Goal: Complete application form: Complete application form

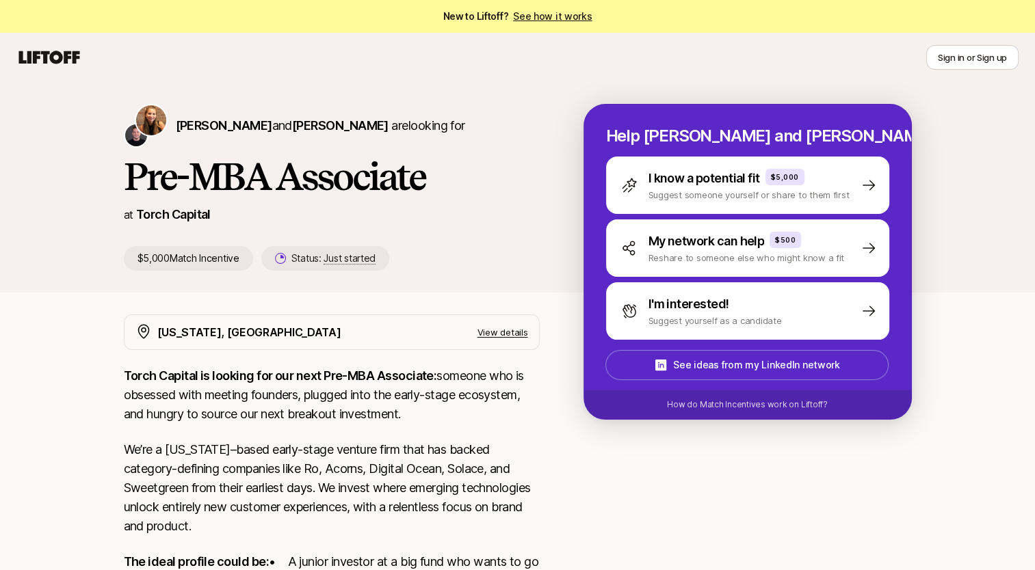
click at [302, 412] on p "Torch Capital is looking for our next Pre-MBA Associate: someone who is obsesse…" at bounding box center [332, 394] width 416 height 57
drag, startPoint x: 302, startPoint y: 412, endPoint x: 339, endPoint y: 448, distance: 52.2
click at [339, 448] on p "We’re a [US_STATE]–based early-stage venture firm that has backed category-defi…" at bounding box center [332, 488] width 416 height 96
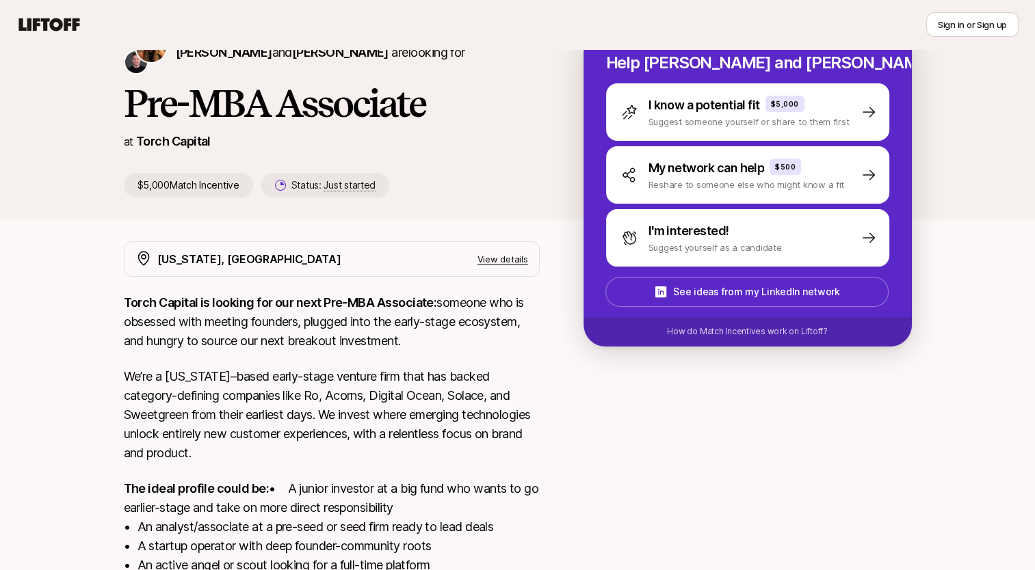
scroll to position [74, 0]
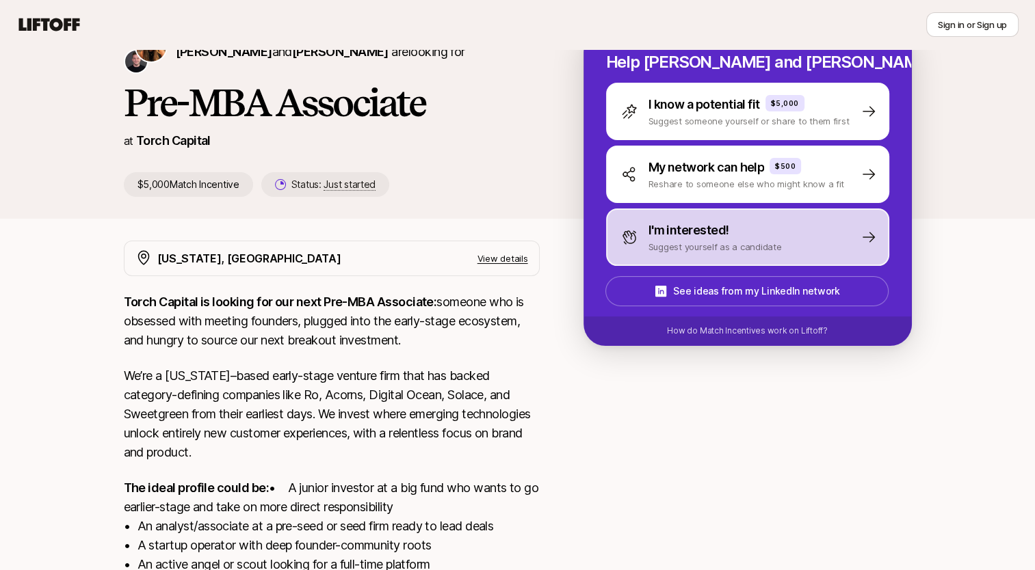
click at [685, 233] on p "I'm interested!" at bounding box center [688, 230] width 81 height 19
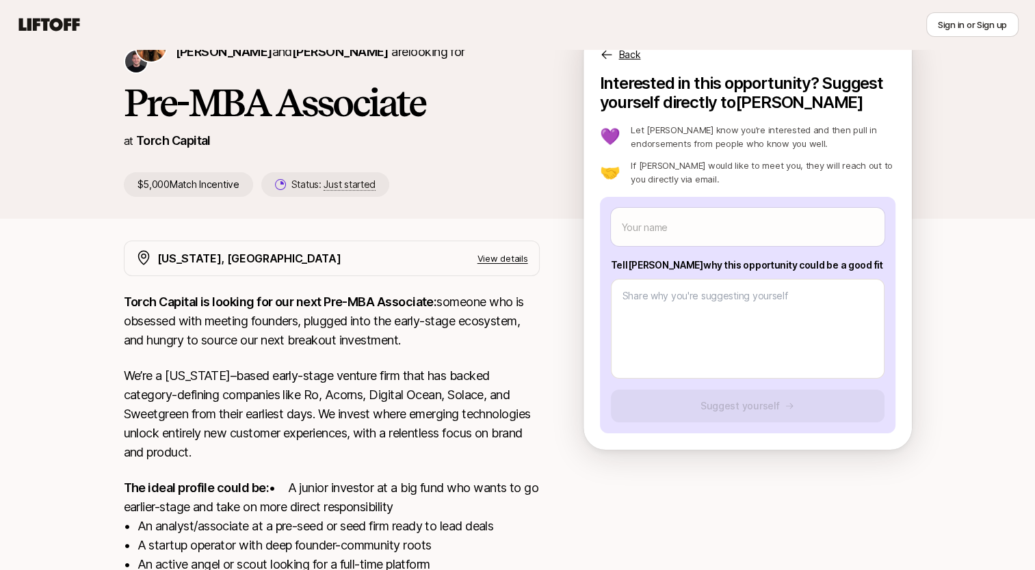
click at [654, 206] on div "Your name Tell [PERSON_NAME] why this opportunity could be a good fit Suggest y…" at bounding box center [747, 315] width 295 height 237
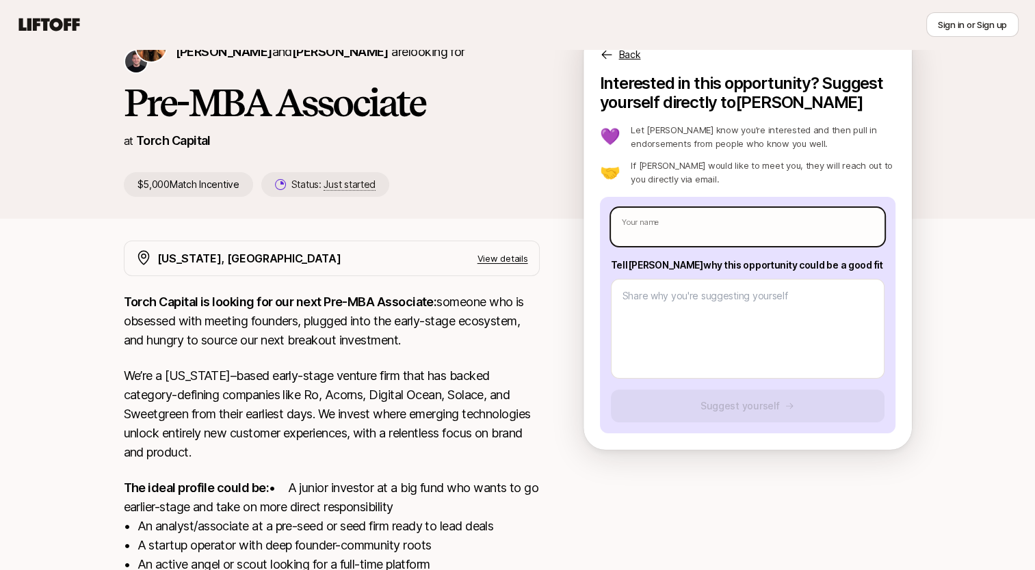
click at [656, 216] on input "text" at bounding box center [747, 227] width 273 height 38
type textarea "x"
type input "G"
type textarea "x"
type input "Ge"
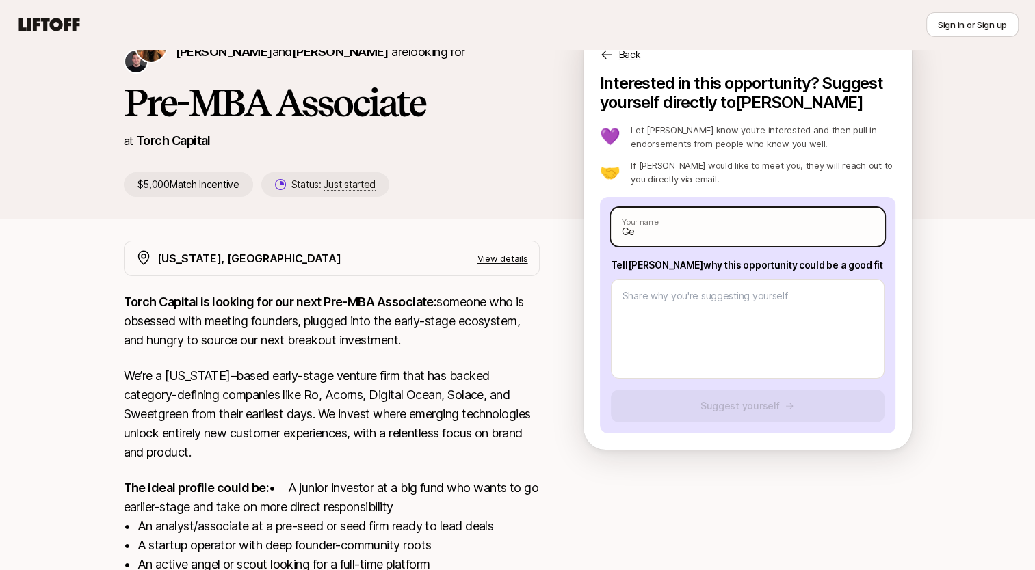
type textarea "x"
type input "Geo"
type textarea "x"
type input "Geor"
type textarea "x"
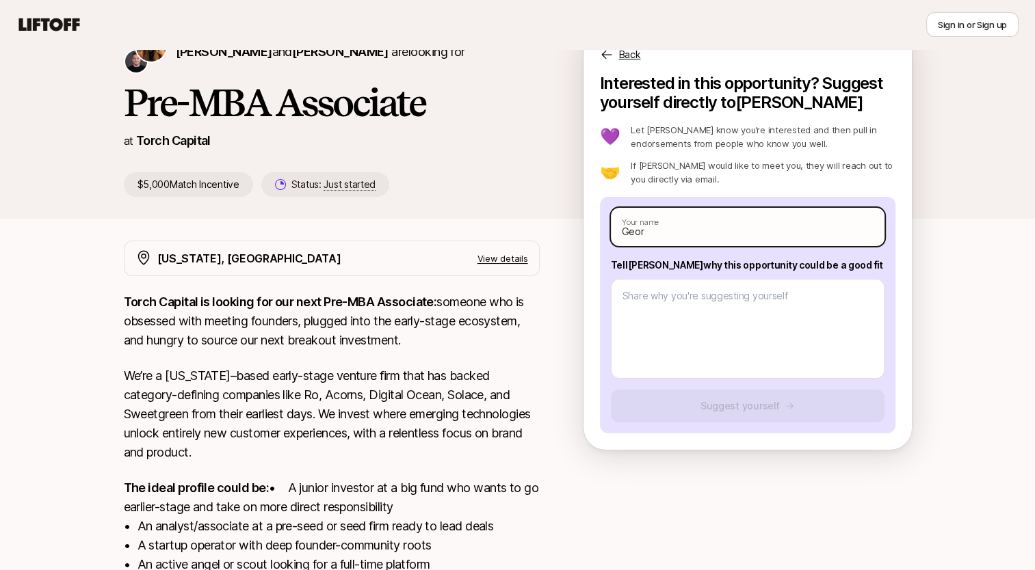
type input "[PERSON_NAME]"
type textarea "x"
type input "[PERSON_NAME]"
type textarea "x"
type input "[PERSON_NAME]"
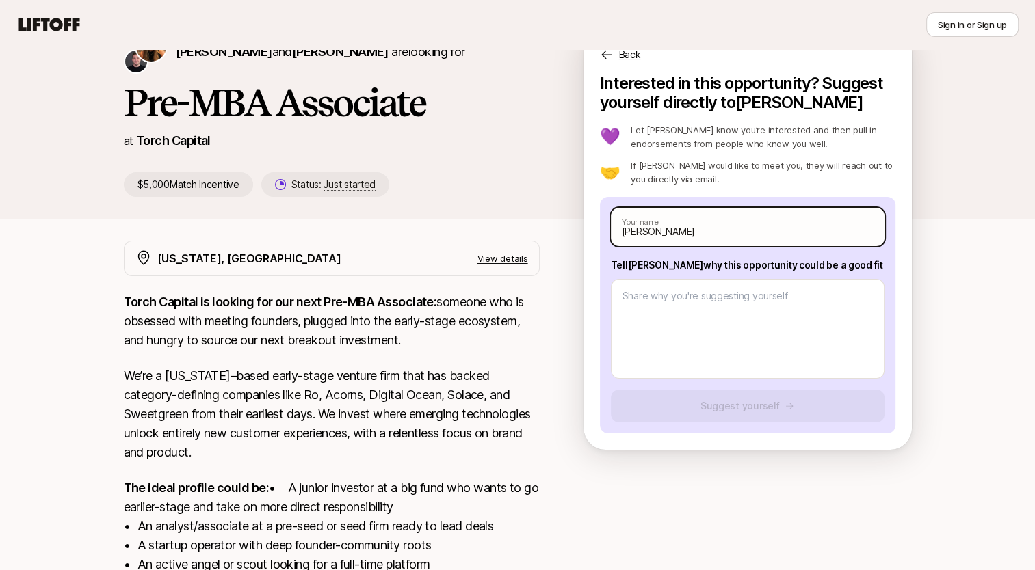
type textarea "x"
type input "[PERSON_NAME]"
type textarea "x"
type input "[PERSON_NAME]"
type textarea "x"
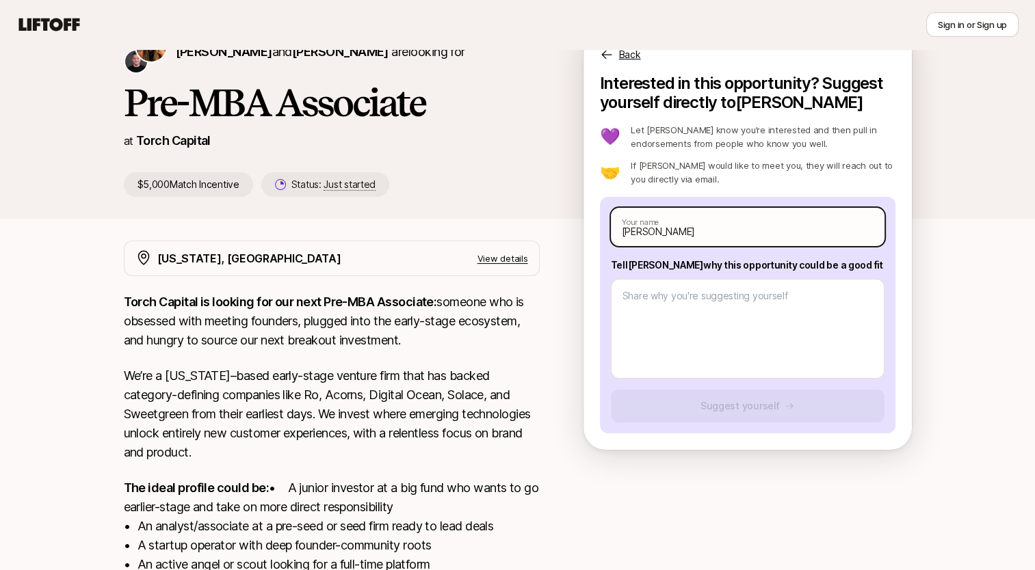
type input "[PERSON_NAME]"
type textarea "x"
type input "[PERSON_NAME]"
type textarea "x"
type input "[PERSON_NAME]"
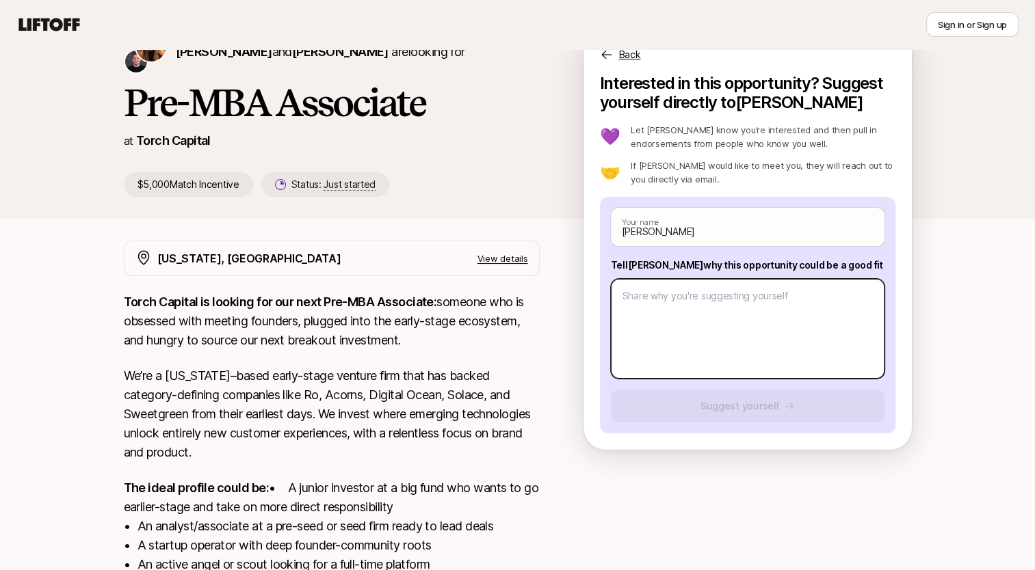
scroll to position [277, 0]
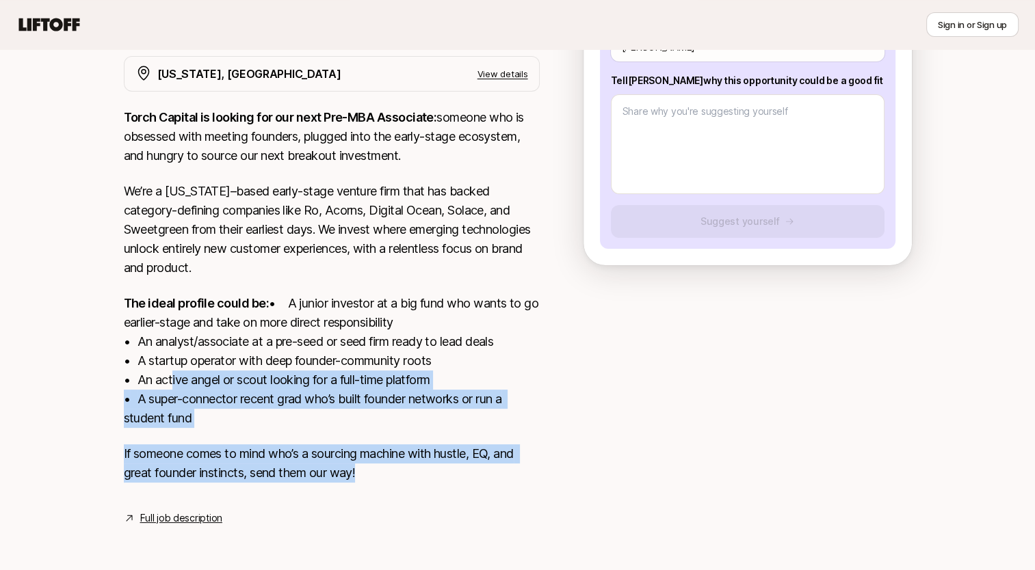
drag, startPoint x: 168, startPoint y: 382, endPoint x: 435, endPoint y: 501, distance: 292.9
click at [435, 501] on div "[US_STATE], [GEOGRAPHIC_DATA] View details Torch Capital is looking for our nex…" at bounding box center [332, 291] width 416 height 470
click at [429, 479] on p "If someone comes to mind who’s a sourcing machine with hustle, EQ, and great fo…" at bounding box center [332, 463] width 416 height 38
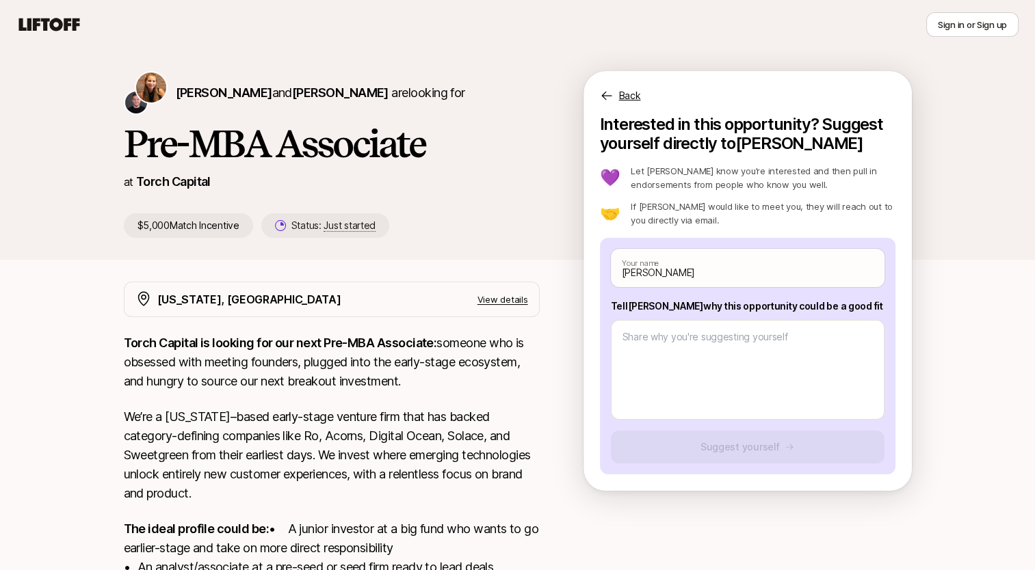
scroll to position [33, 0]
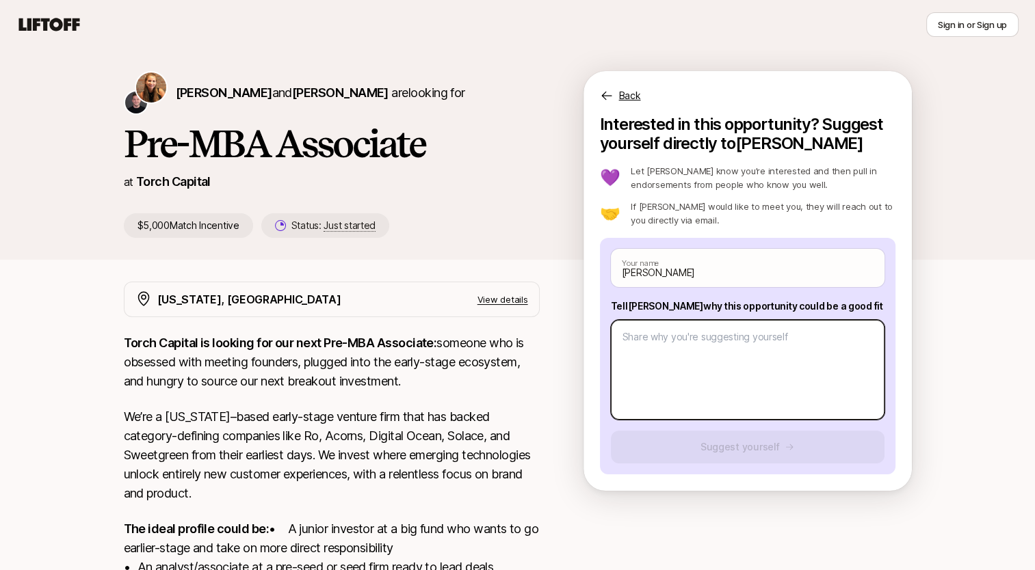
click at [650, 366] on textarea at bounding box center [747, 370] width 273 height 100
